Goal: Task Accomplishment & Management: Manage account settings

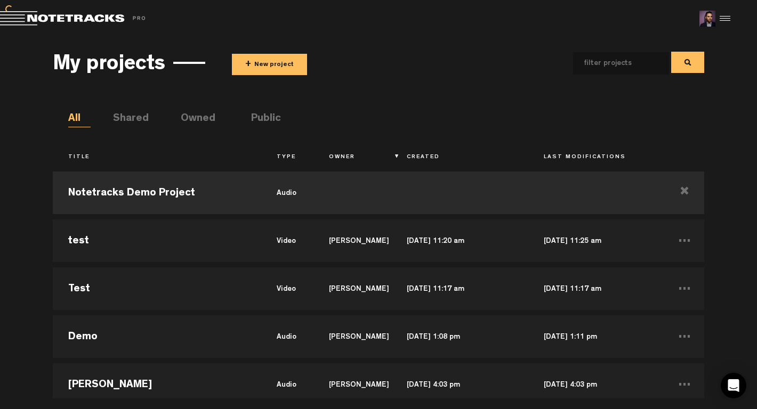
click at [729, 25] on div at bounding box center [723, 19] width 16 height 16
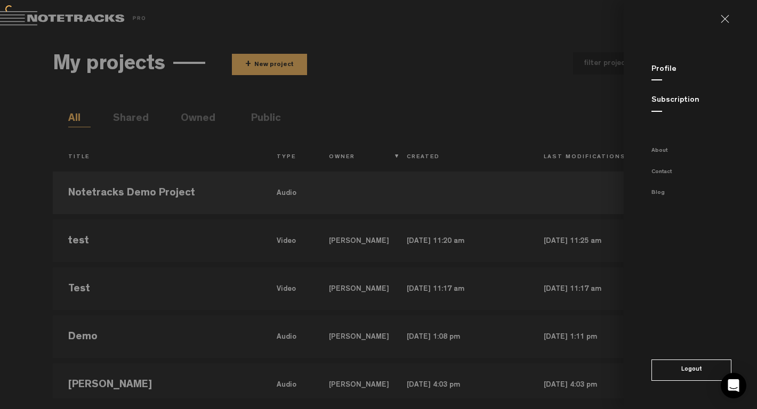
click at [703, 382] on md-sidenav "Profile Subscription About Contact Blog Logout" at bounding box center [689, 204] width 133 height 409
click at [699, 365] on button "Logout" at bounding box center [691, 370] width 80 height 21
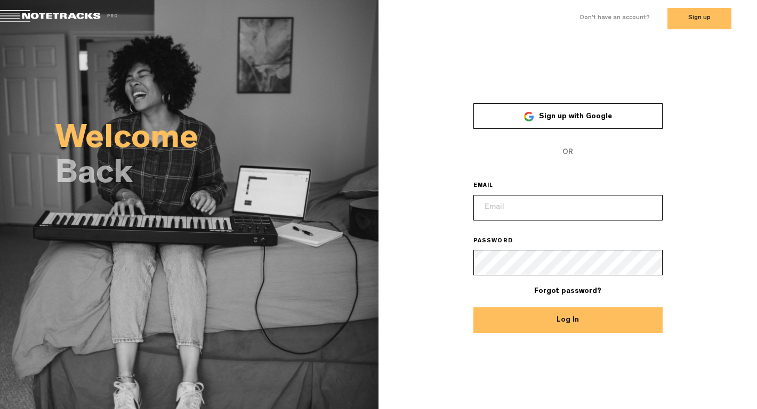
click at [564, 328] on button "Log In" at bounding box center [567, 320] width 189 height 26
